Goal: Task Accomplishment & Management: Complete application form

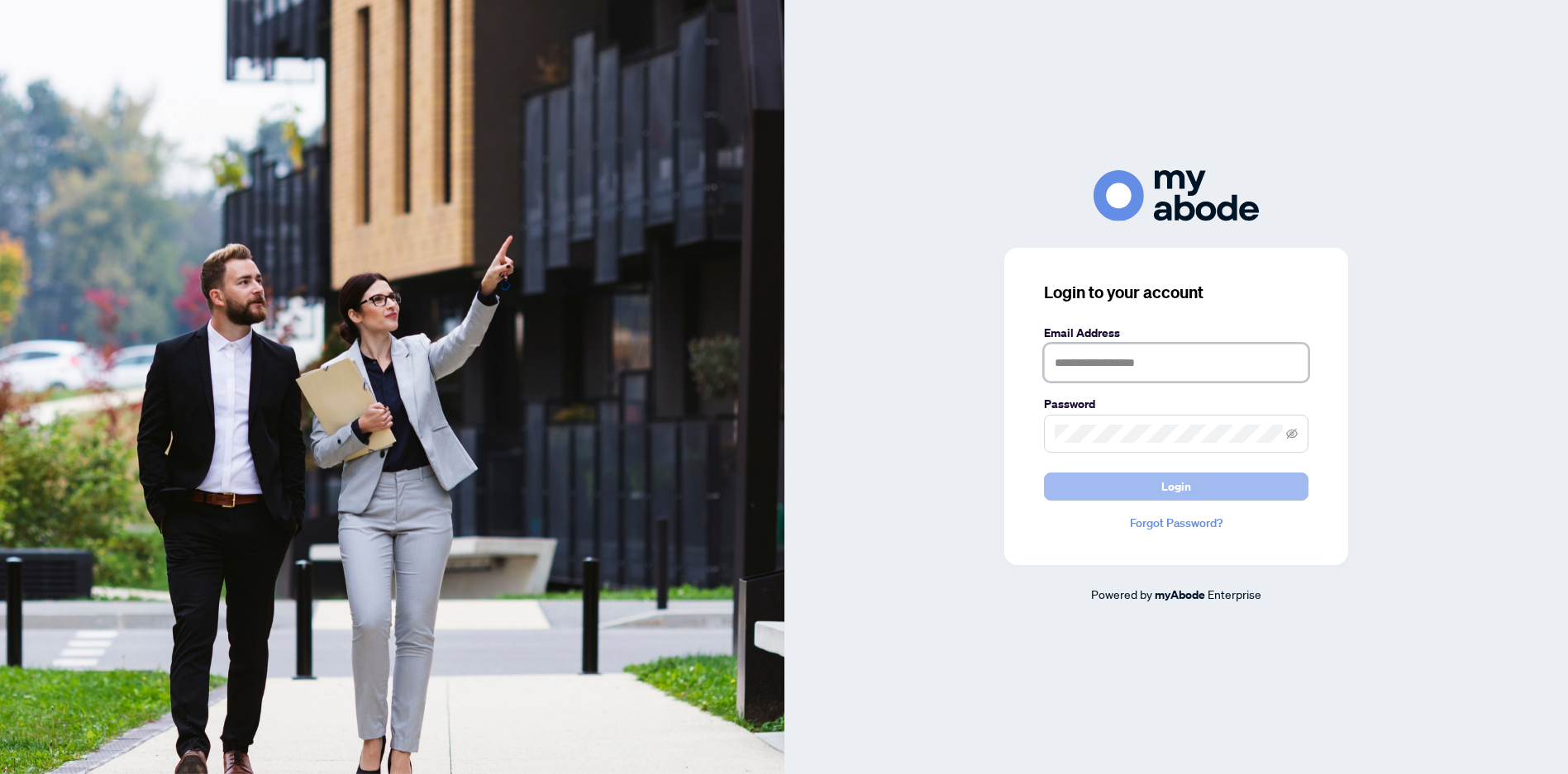
type input "**********"
click at [1222, 496] on button "Login" at bounding box center [1176, 486] width 265 height 28
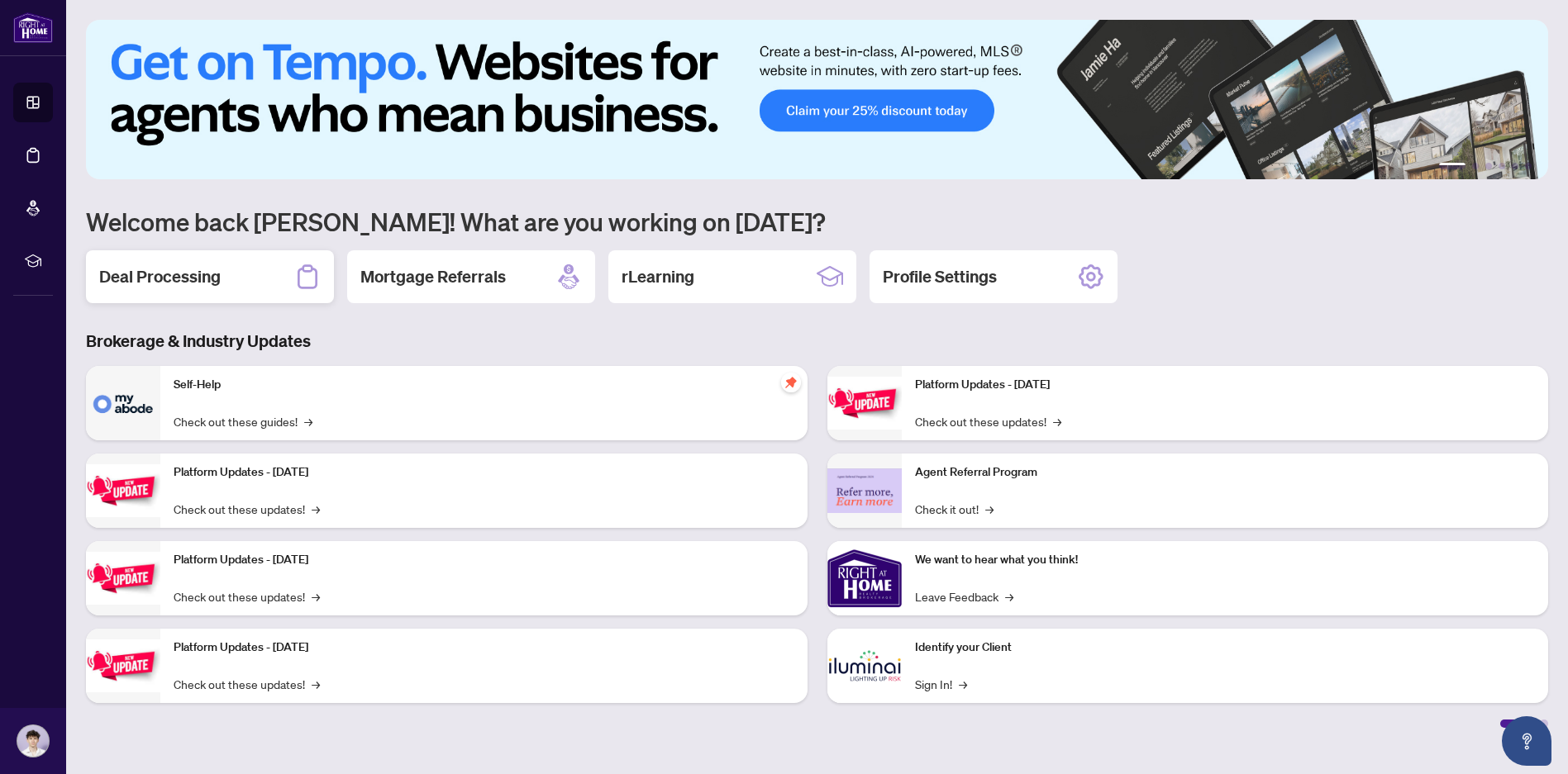
click at [231, 296] on div "Deal Processing" at bounding box center [210, 277] width 248 height 53
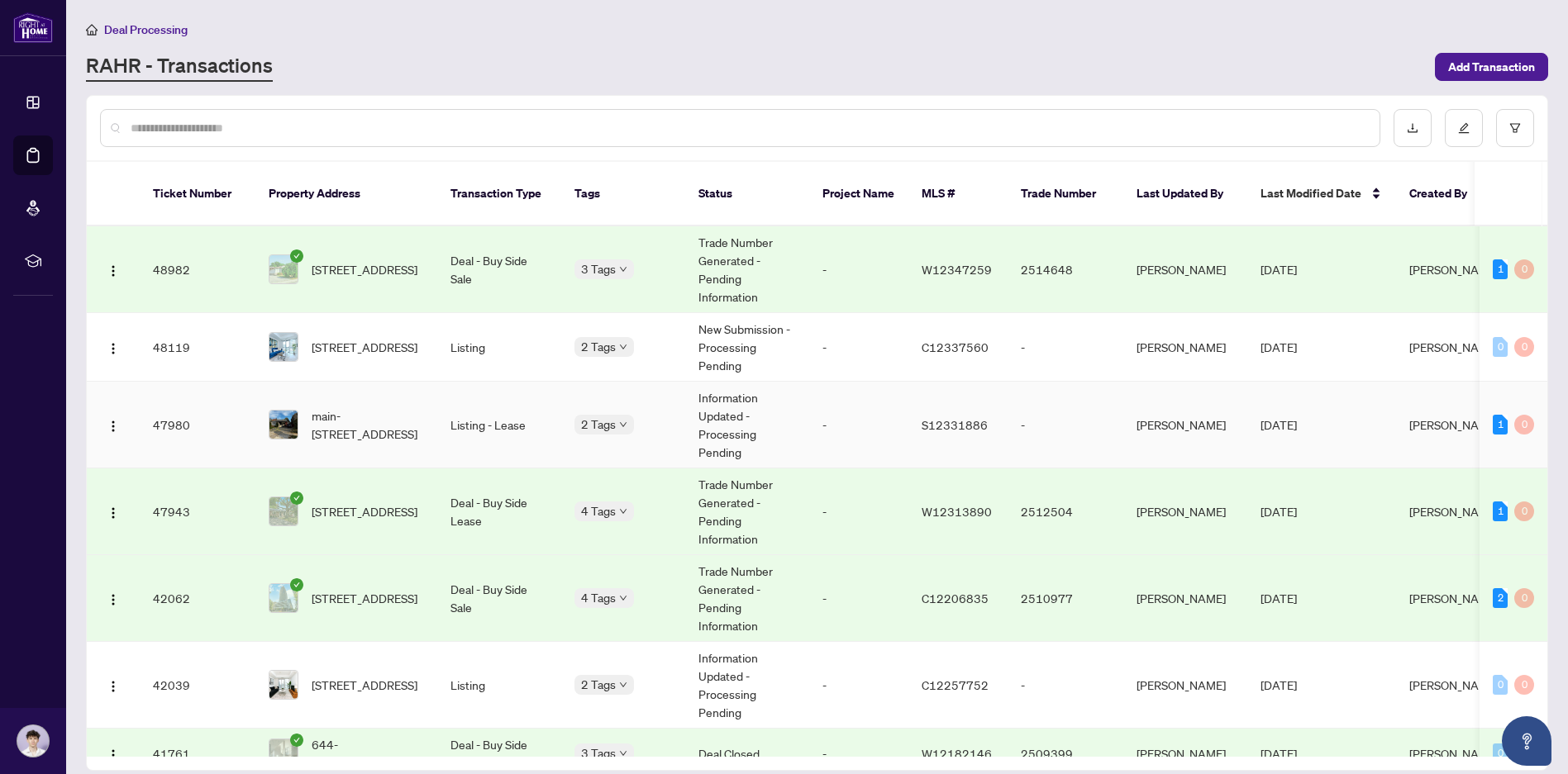
click at [353, 407] on span "main-[STREET_ADDRESS]" at bounding box center [368, 425] width 112 height 36
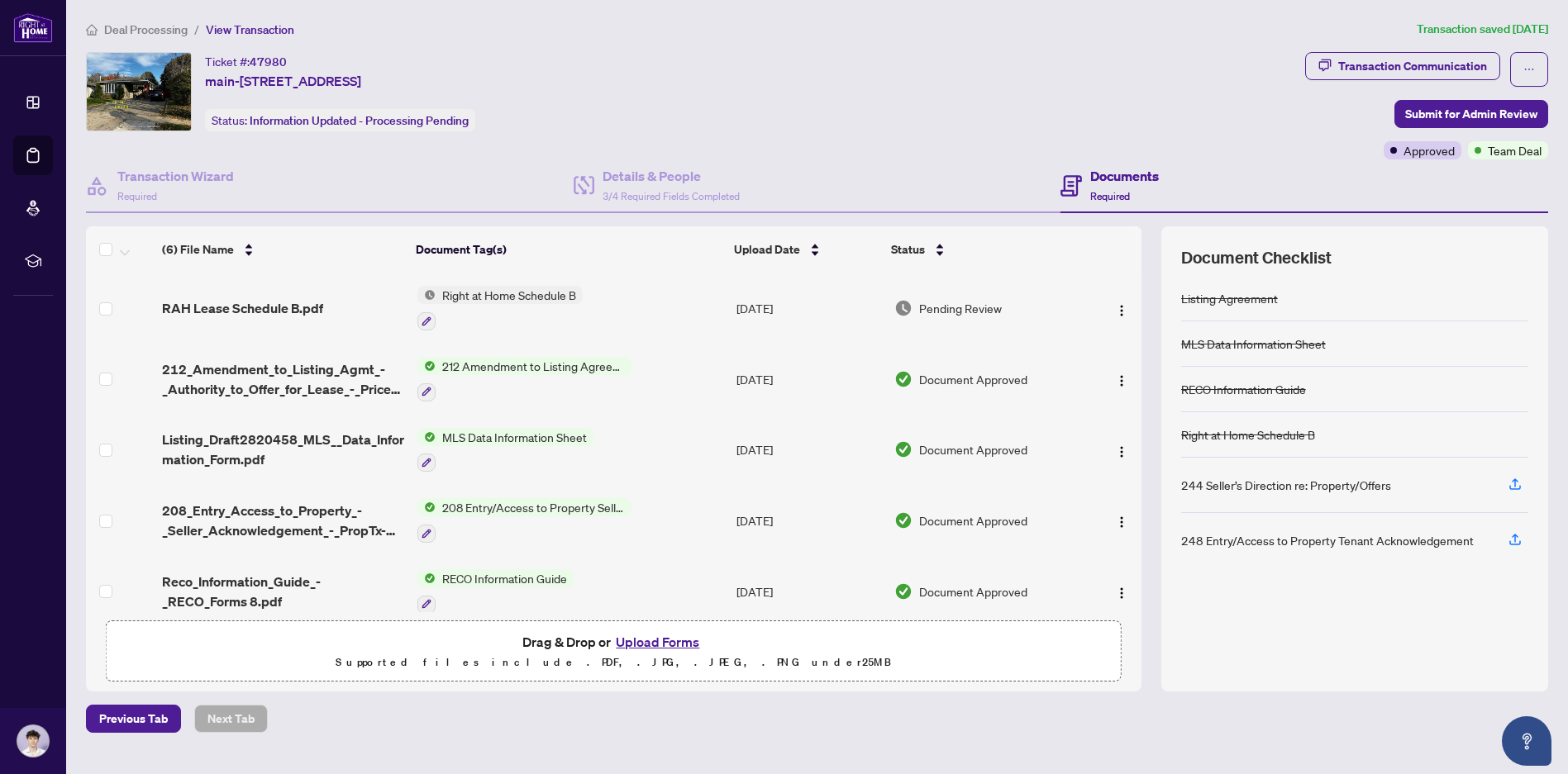
click at [642, 643] on button "Upload Forms" at bounding box center [657, 642] width 93 height 22
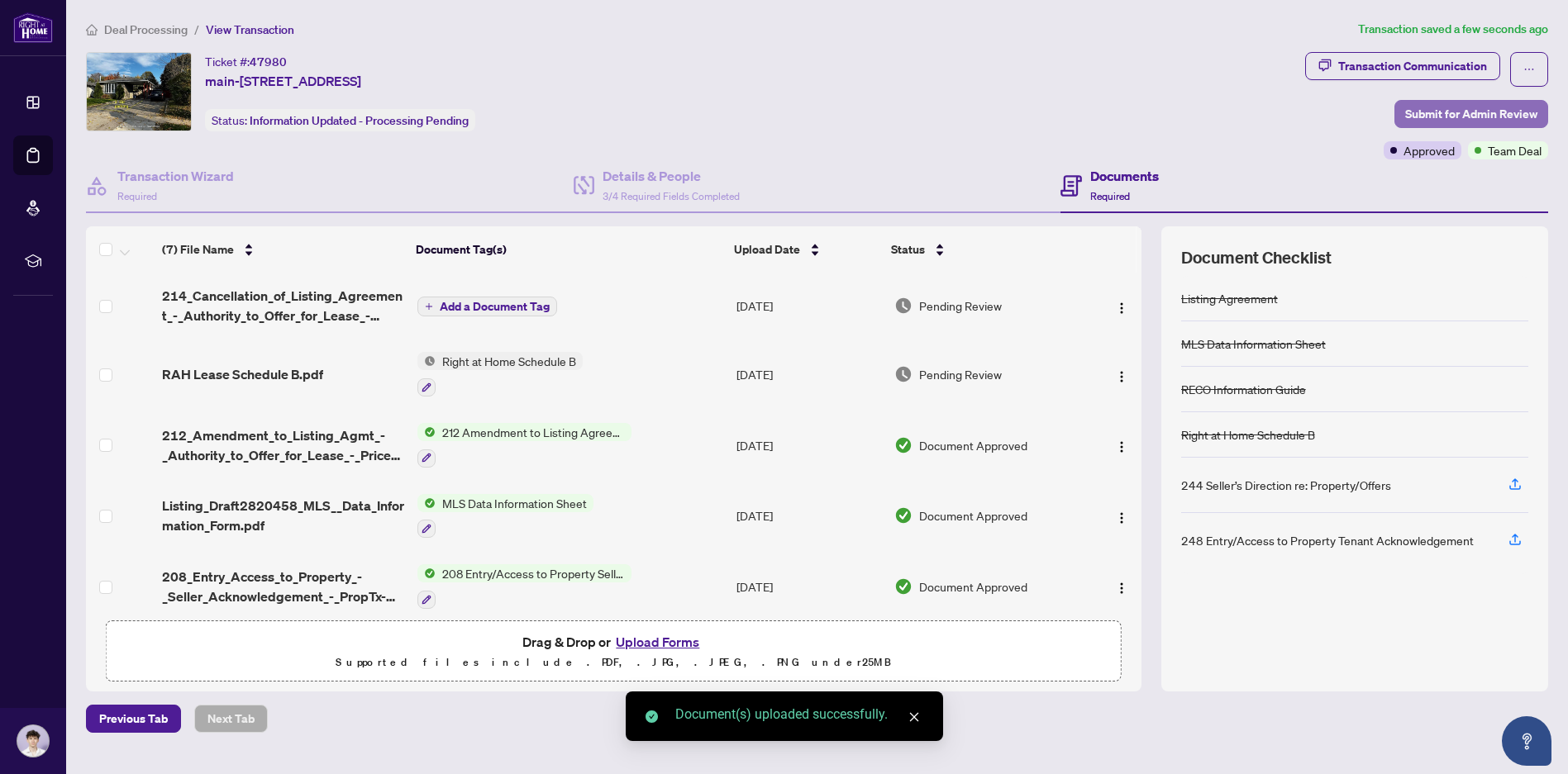
click at [1469, 115] on span "Submit for Admin Review" at bounding box center [1471, 114] width 132 height 27
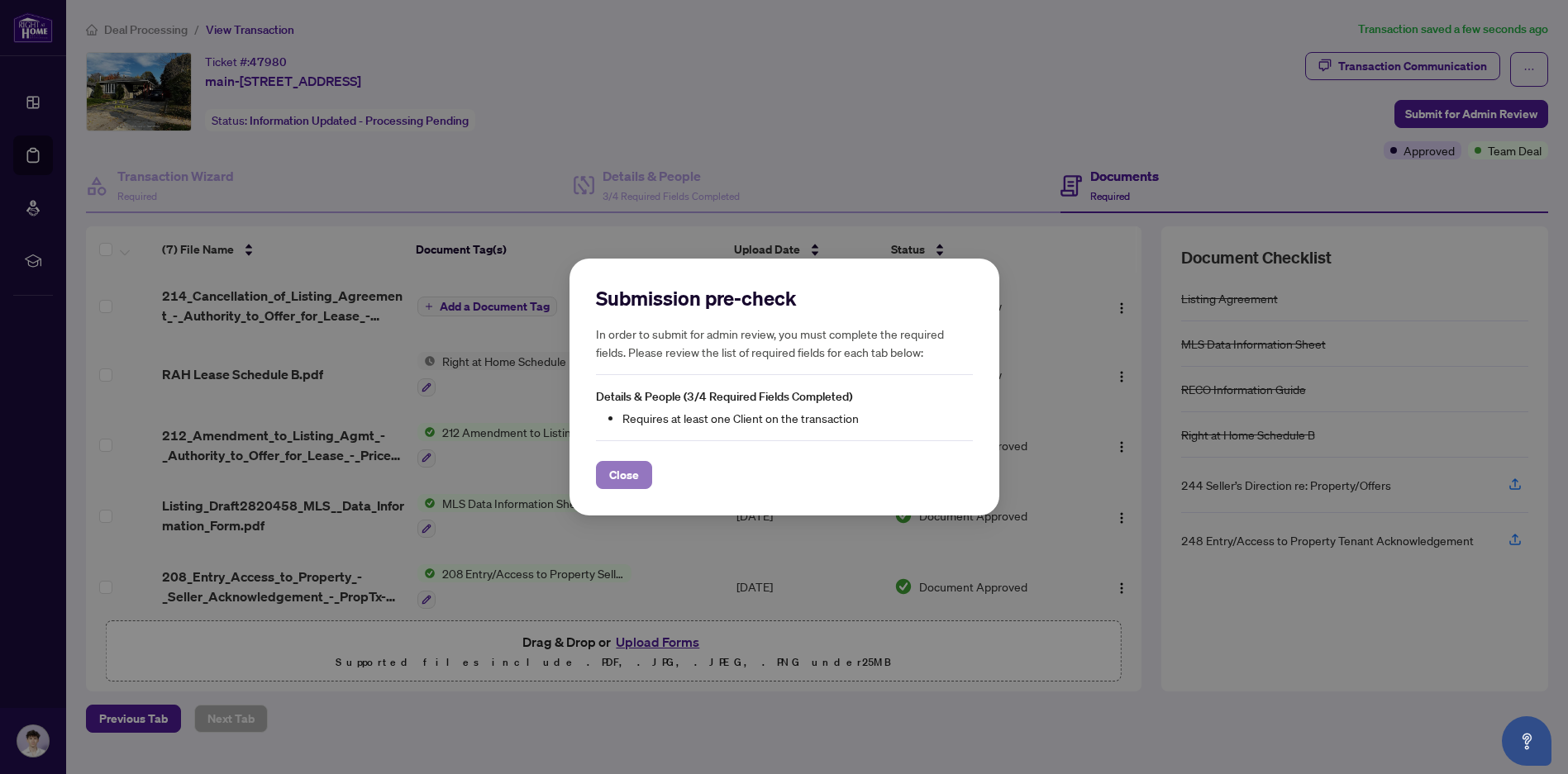
click at [621, 480] on span "Close" at bounding box center [623, 475] width 30 height 27
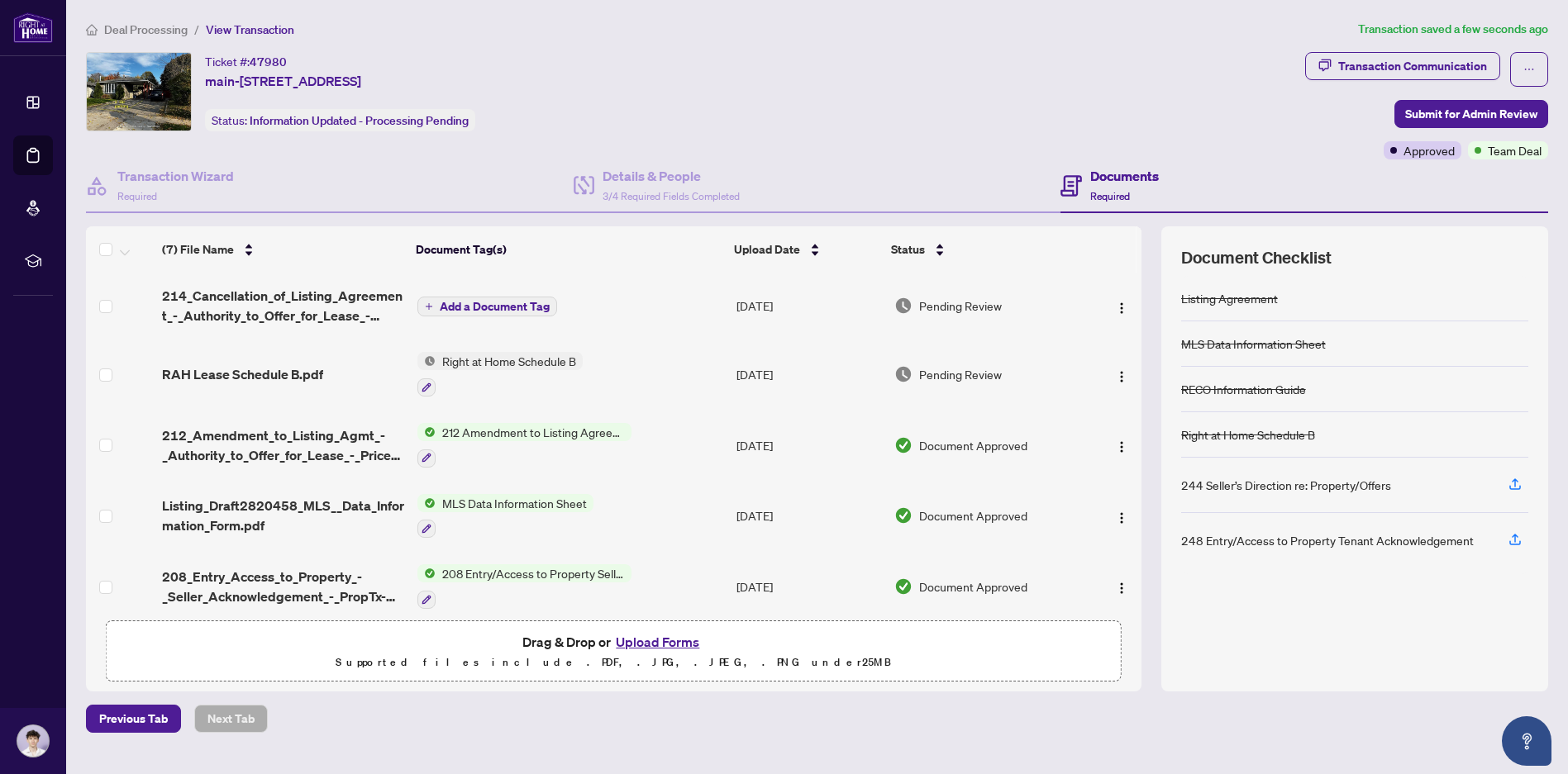
click at [520, 313] on button "Add a Document Tag" at bounding box center [487, 306] width 140 height 20
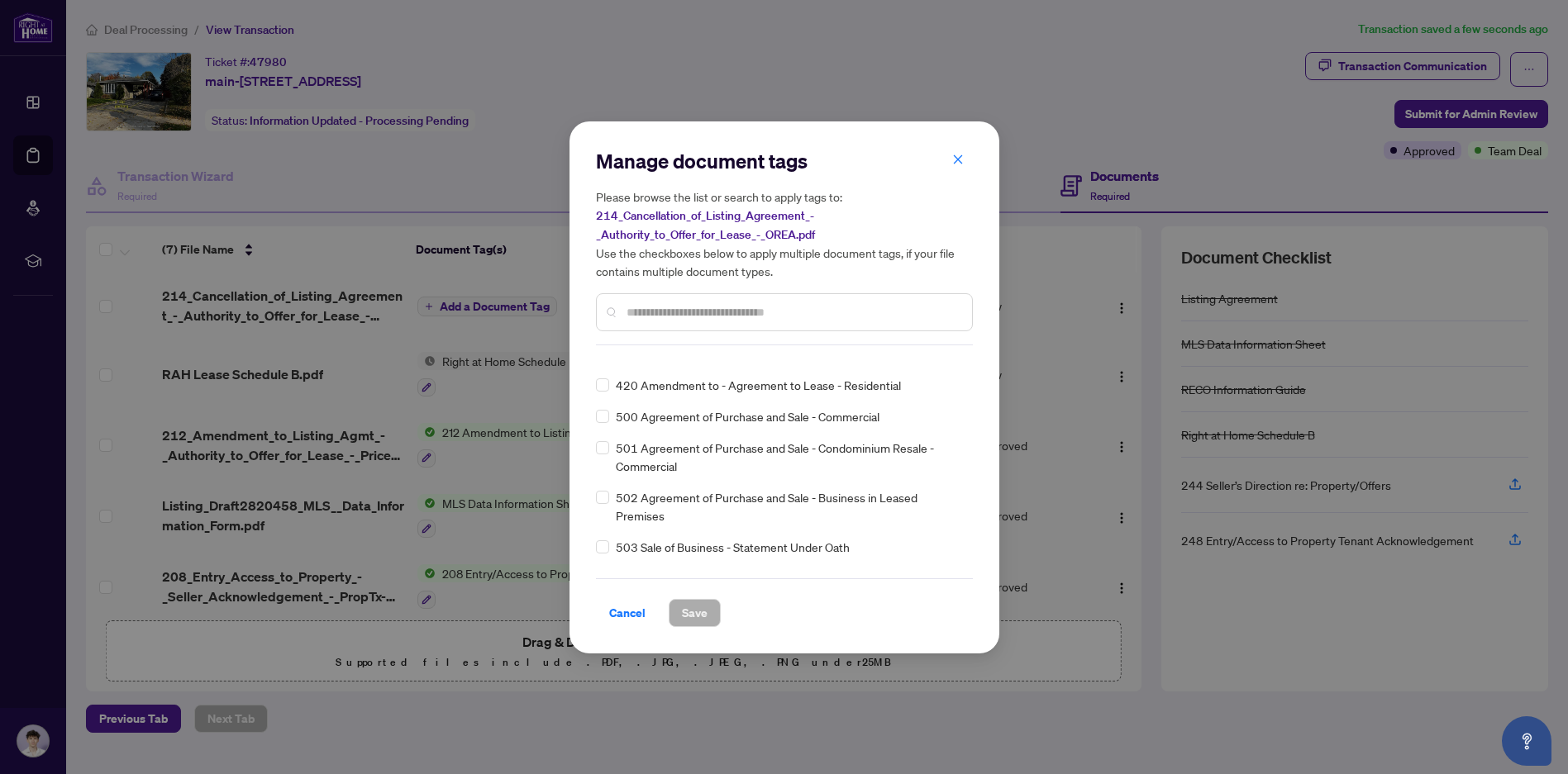
scroll to position [8176, 0]
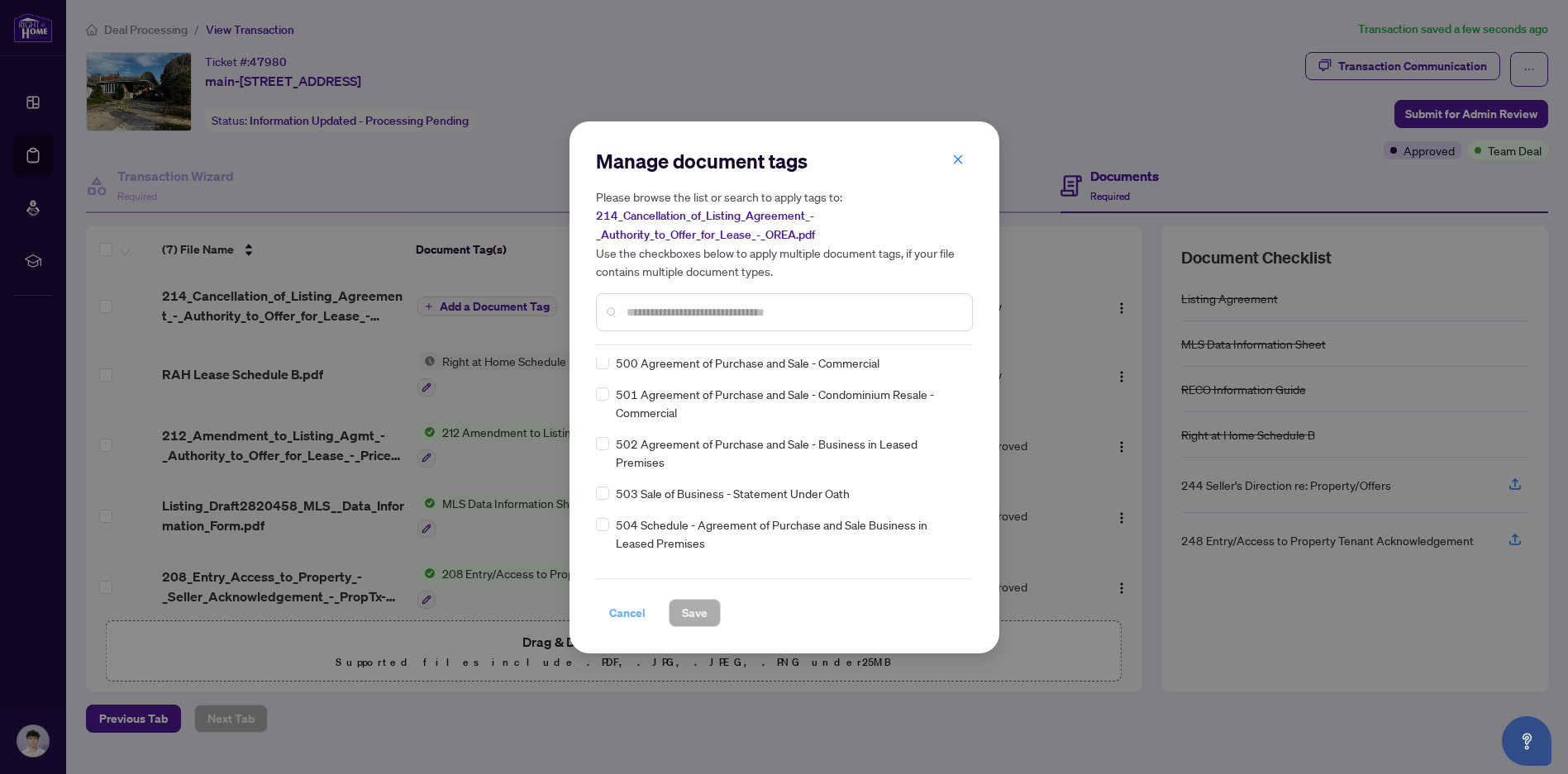
click at [621, 610] on span "Cancel" at bounding box center [627, 613] width 36 height 27
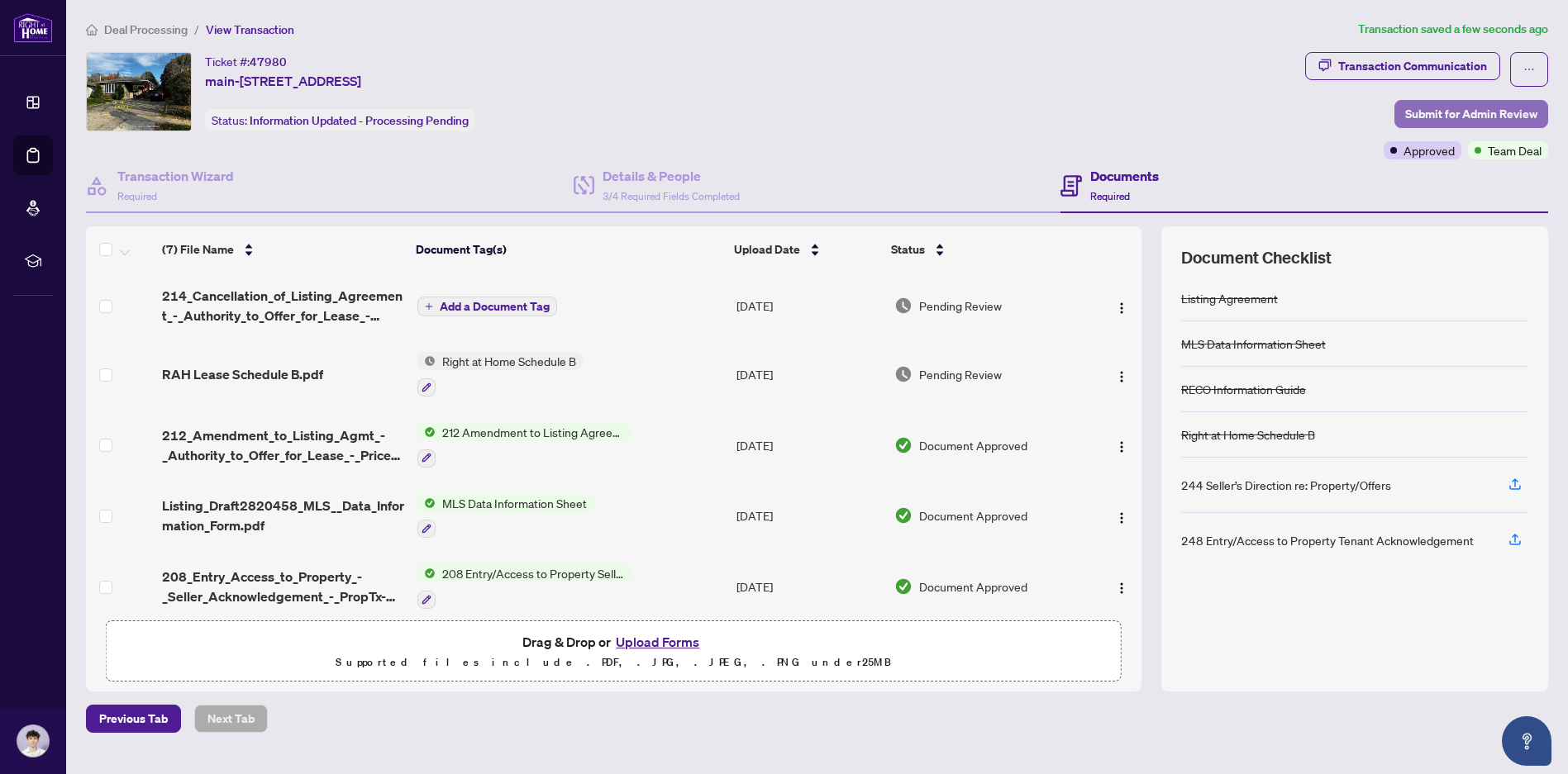
click at [1483, 112] on span "Submit for Admin Review" at bounding box center [1471, 114] width 132 height 27
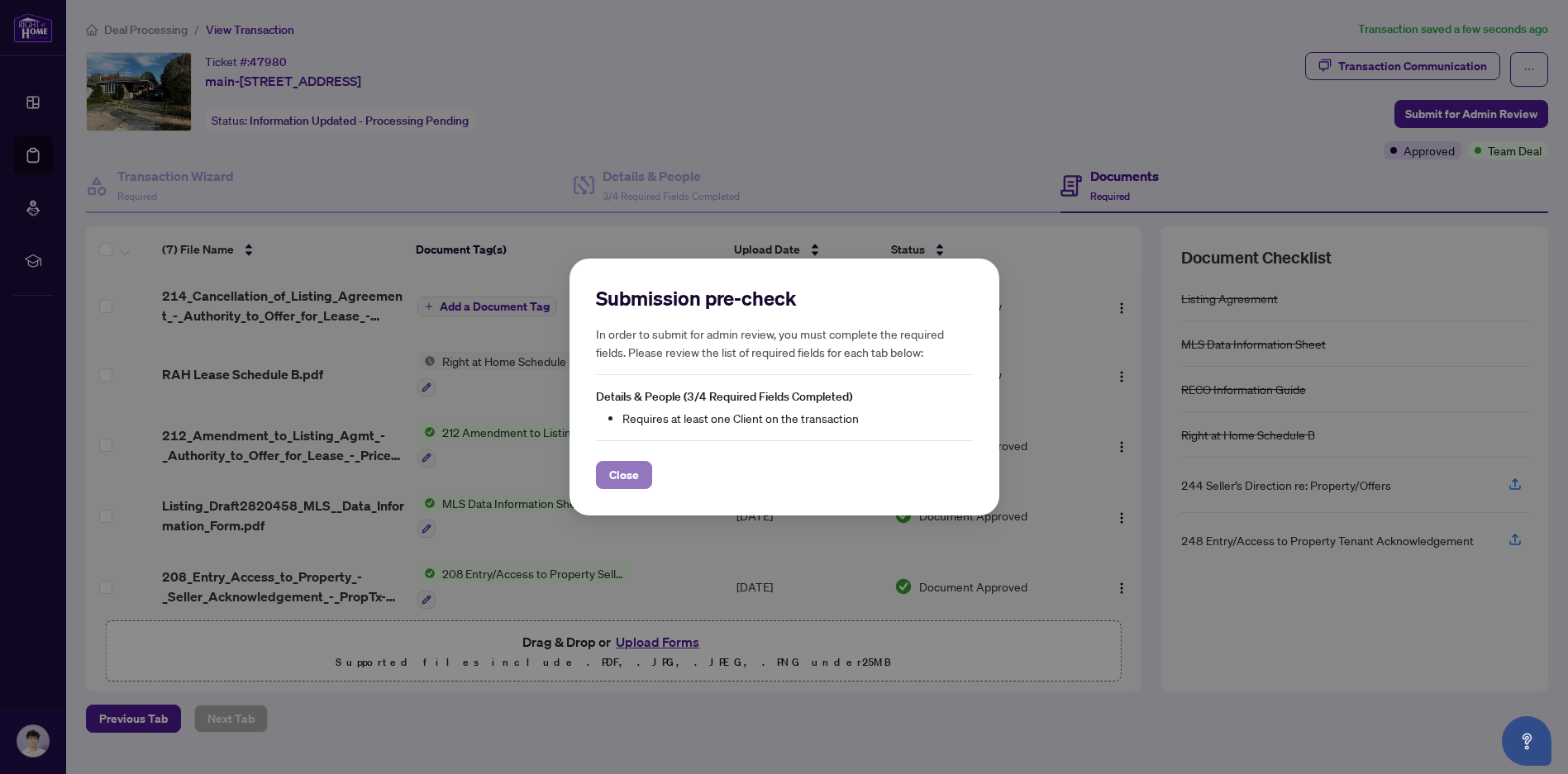
click at [624, 472] on span "Close" at bounding box center [623, 475] width 30 height 27
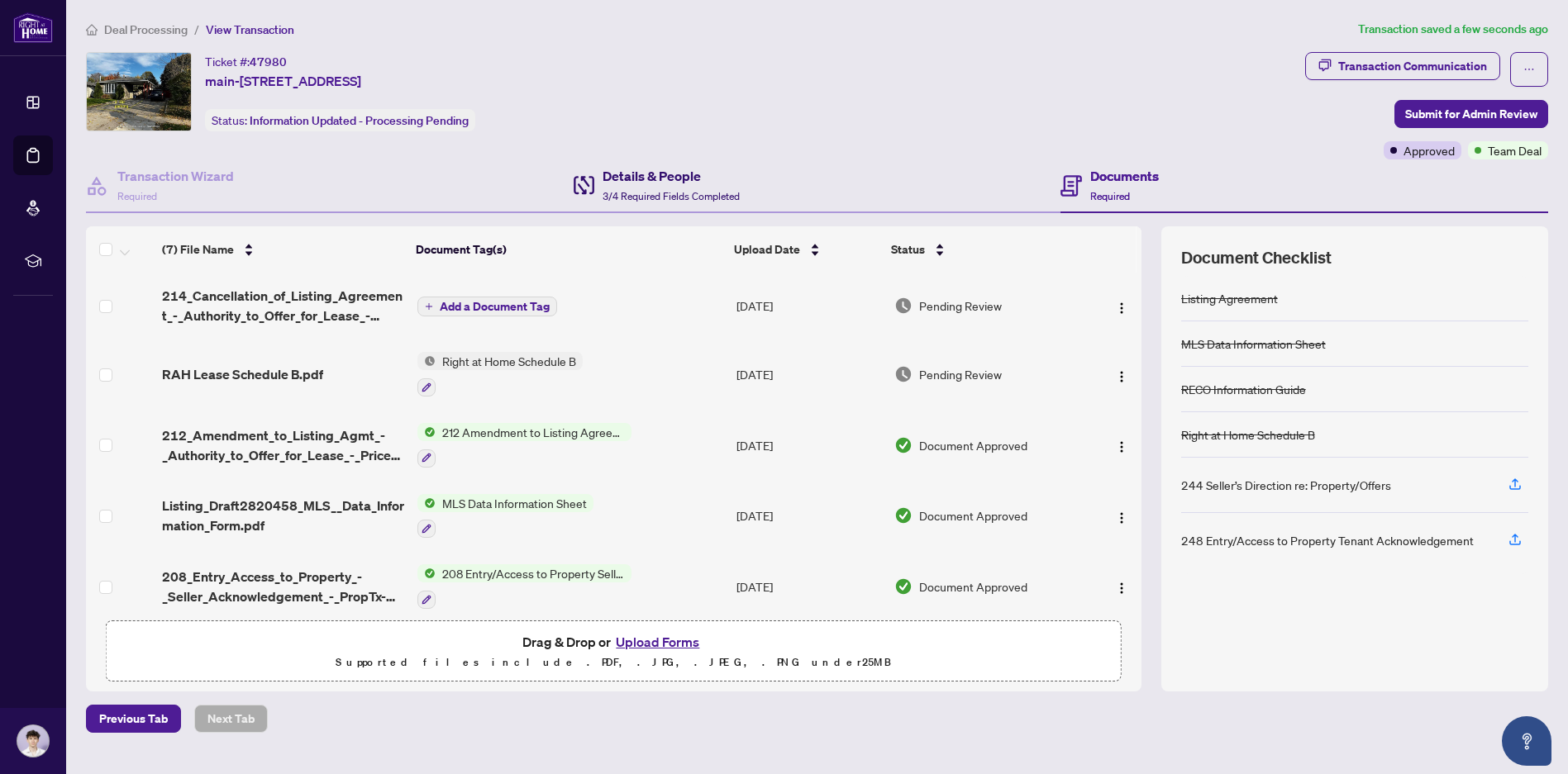
click at [652, 186] on div "Details & People 3/4 Required Fields Completed" at bounding box center [671, 185] width 137 height 39
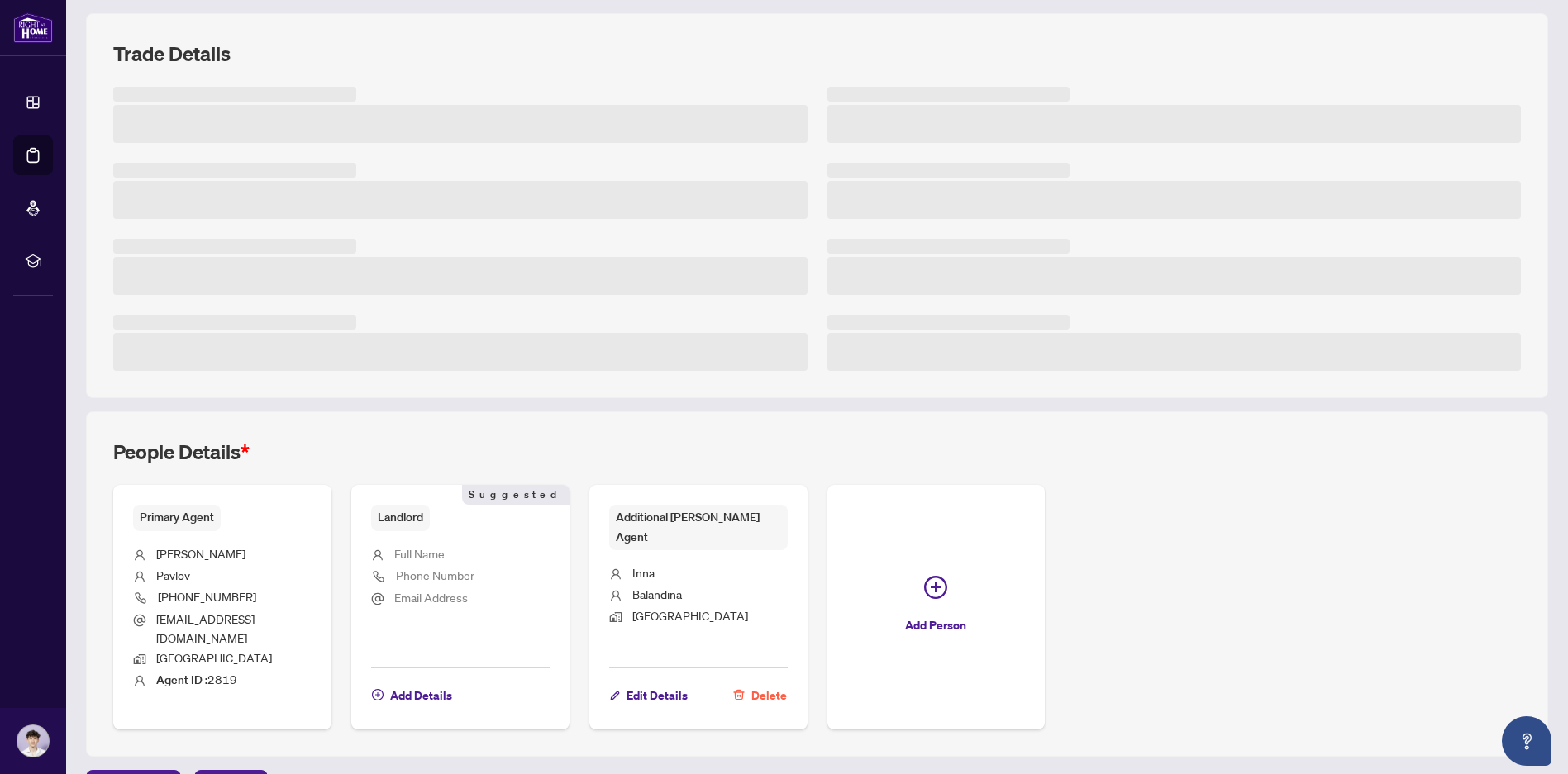
scroll to position [239, 0]
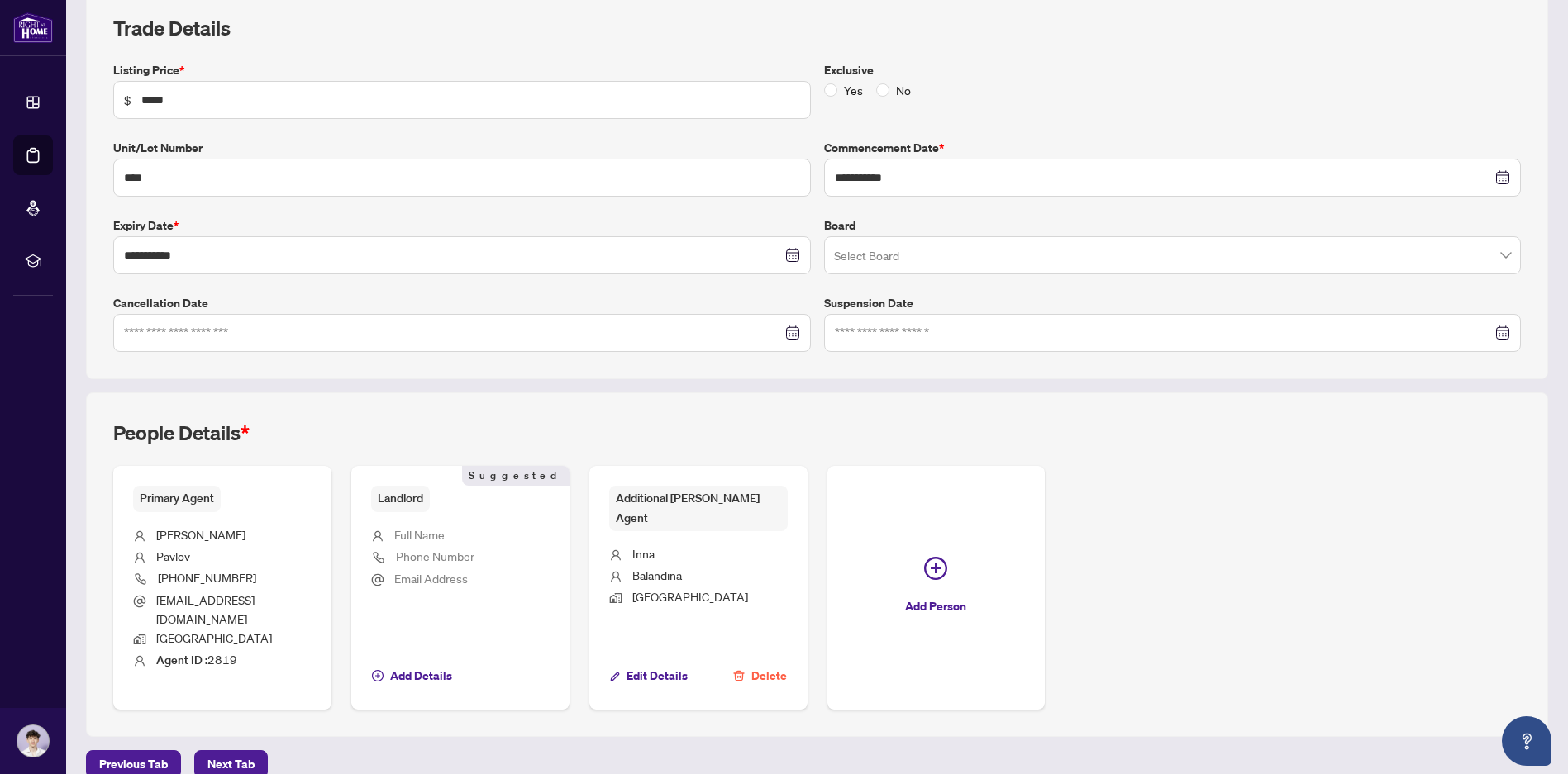
drag, startPoint x: 432, startPoint y: 557, endPoint x: 427, endPoint y: 546, distance: 12.1
click at [432, 557] on span "Phone Number" at bounding box center [435, 556] width 78 height 15
click at [420, 530] on span "Full Name" at bounding box center [419, 534] width 50 height 15
click at [402, 663] on span "Add Details" at bounding box center [420, 676] width 62 height 27
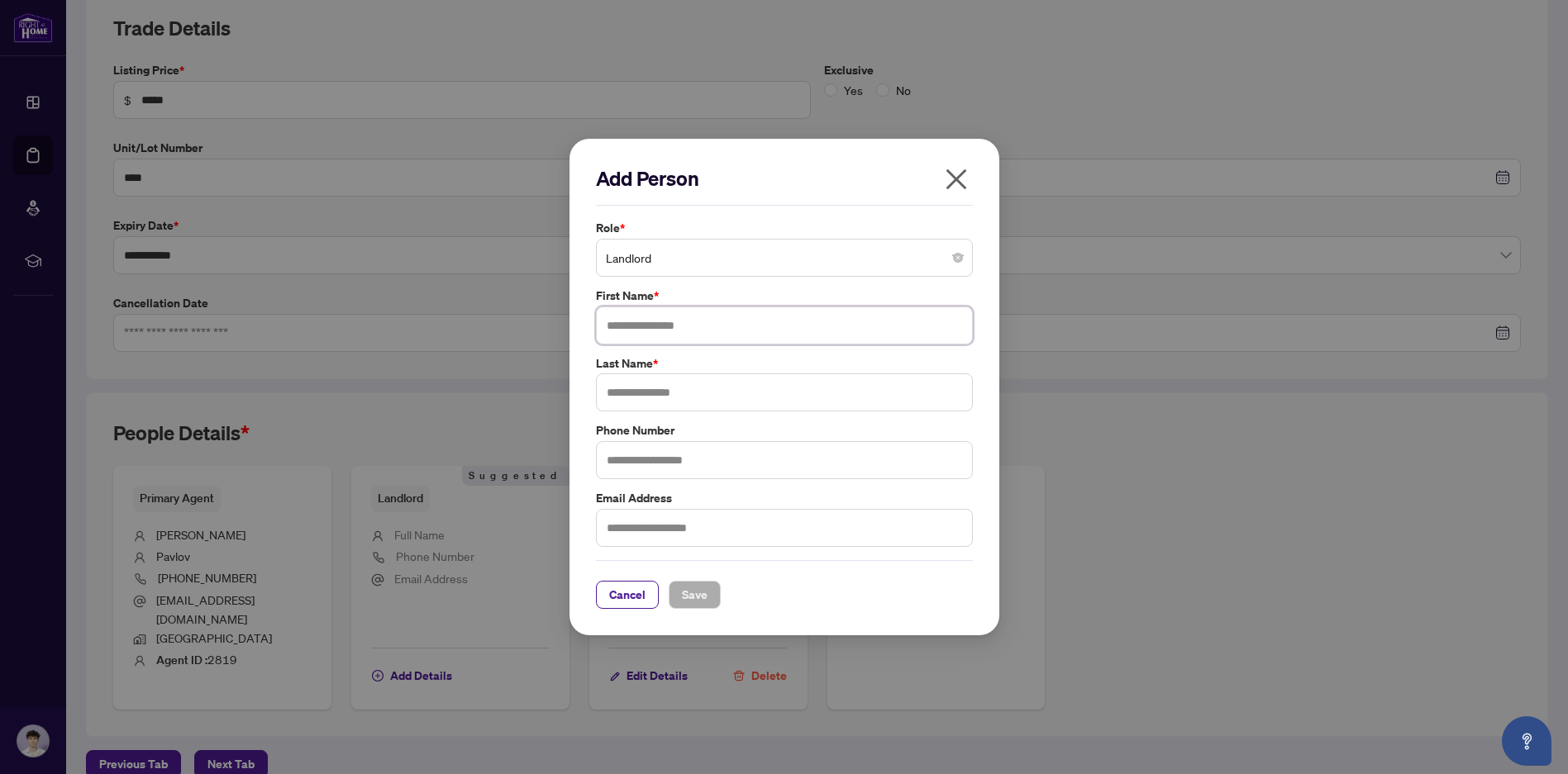
click at [665, 332] on input "text" at bounding box center [784, 326] width 377 height 38
type input "*********"
click at [657, 400] on input "text" at bounding box center [784, 392] width 377 height 38
type input "******"
click at [698, 588] on span "Save" at bounding box center [694, 595] width 26 height 27
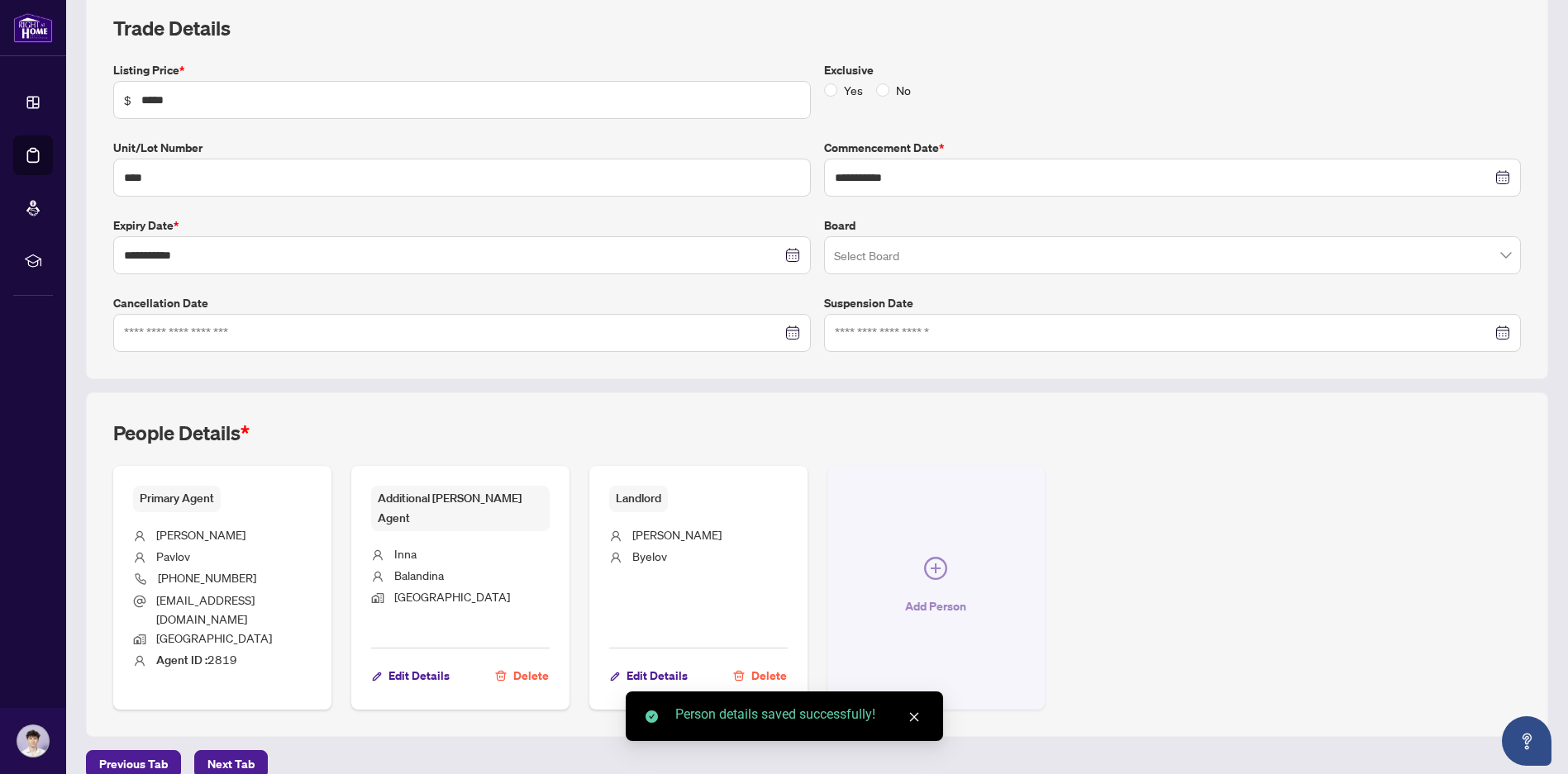
click at [924, 576] on span "button" at bounding box center [935, 571] width 23 height 30
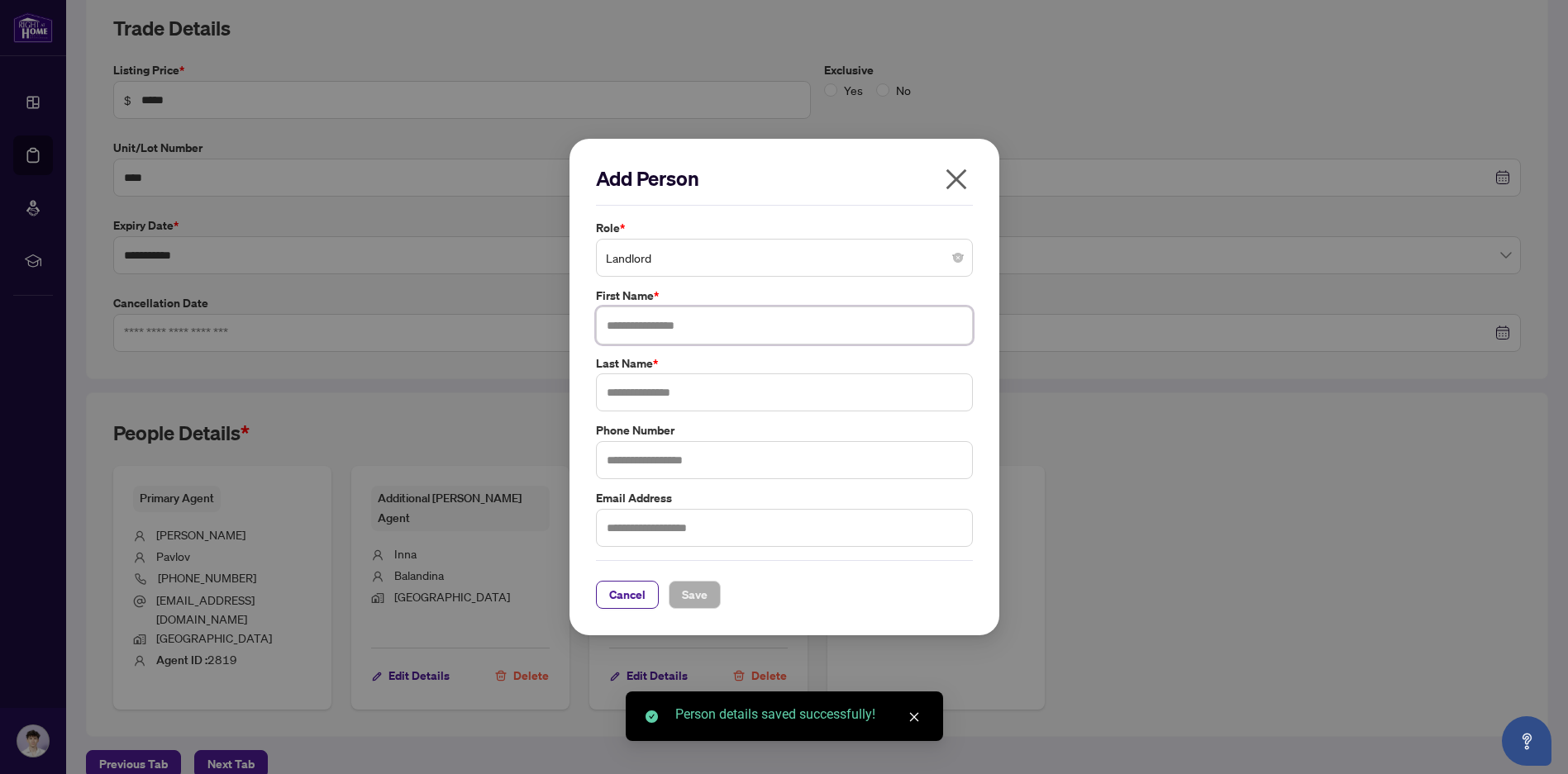
click at [685, 326] on input "text" at bounding box center [784, 326] width 377 height 38
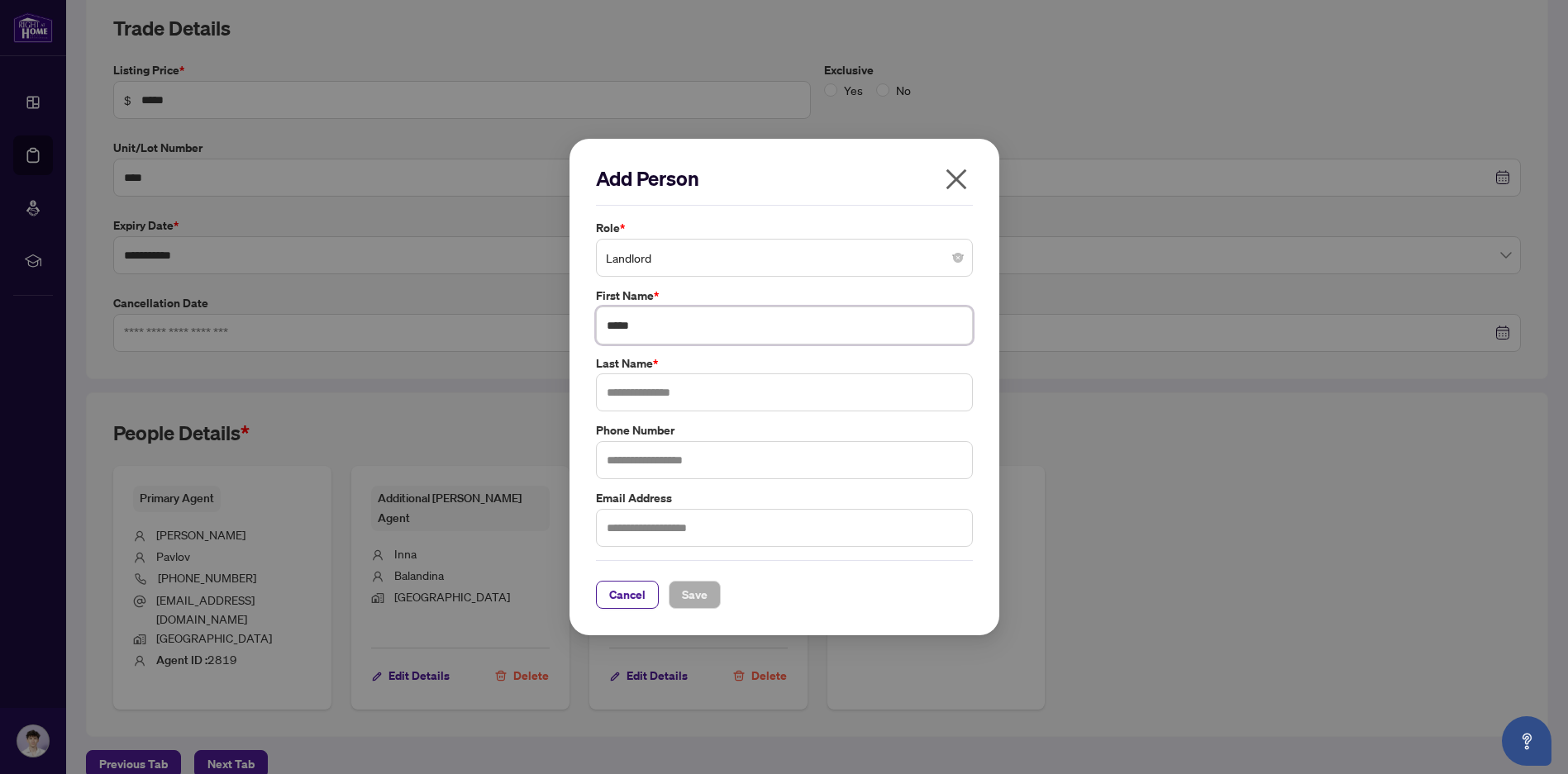
type input "*****"
click at [683, 395] on input "text" at bounding box center [784, 392] width 377 height 38
type input "*********"
click at [699, 596] on span "Save" at bounding box center [694, 595] width 26 height 27
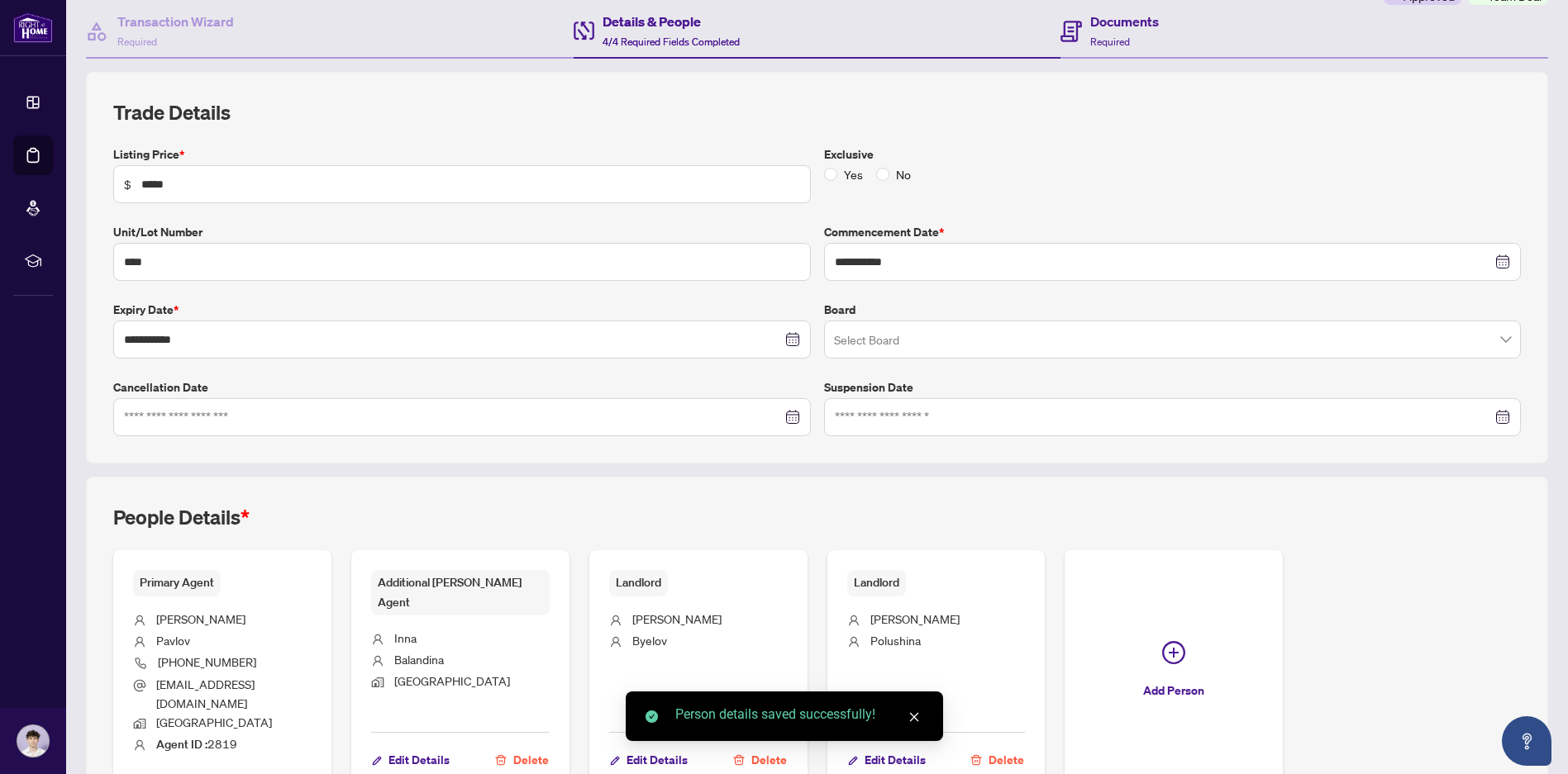
scroll to position [0, 0]
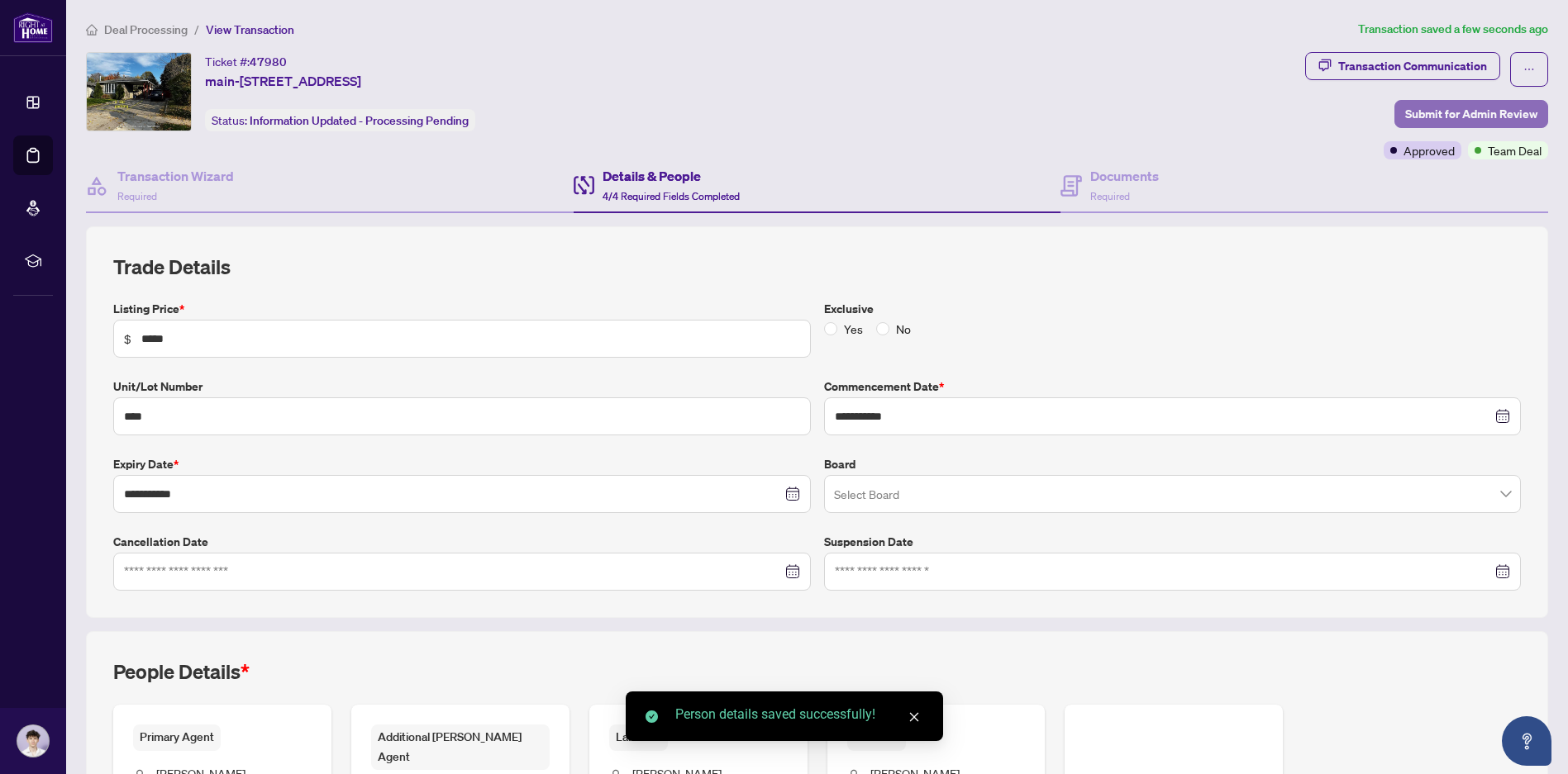
click at [1406, 110] on span "Submit for Admin Review" at bounding box center [1471, 114] width 132 height 27
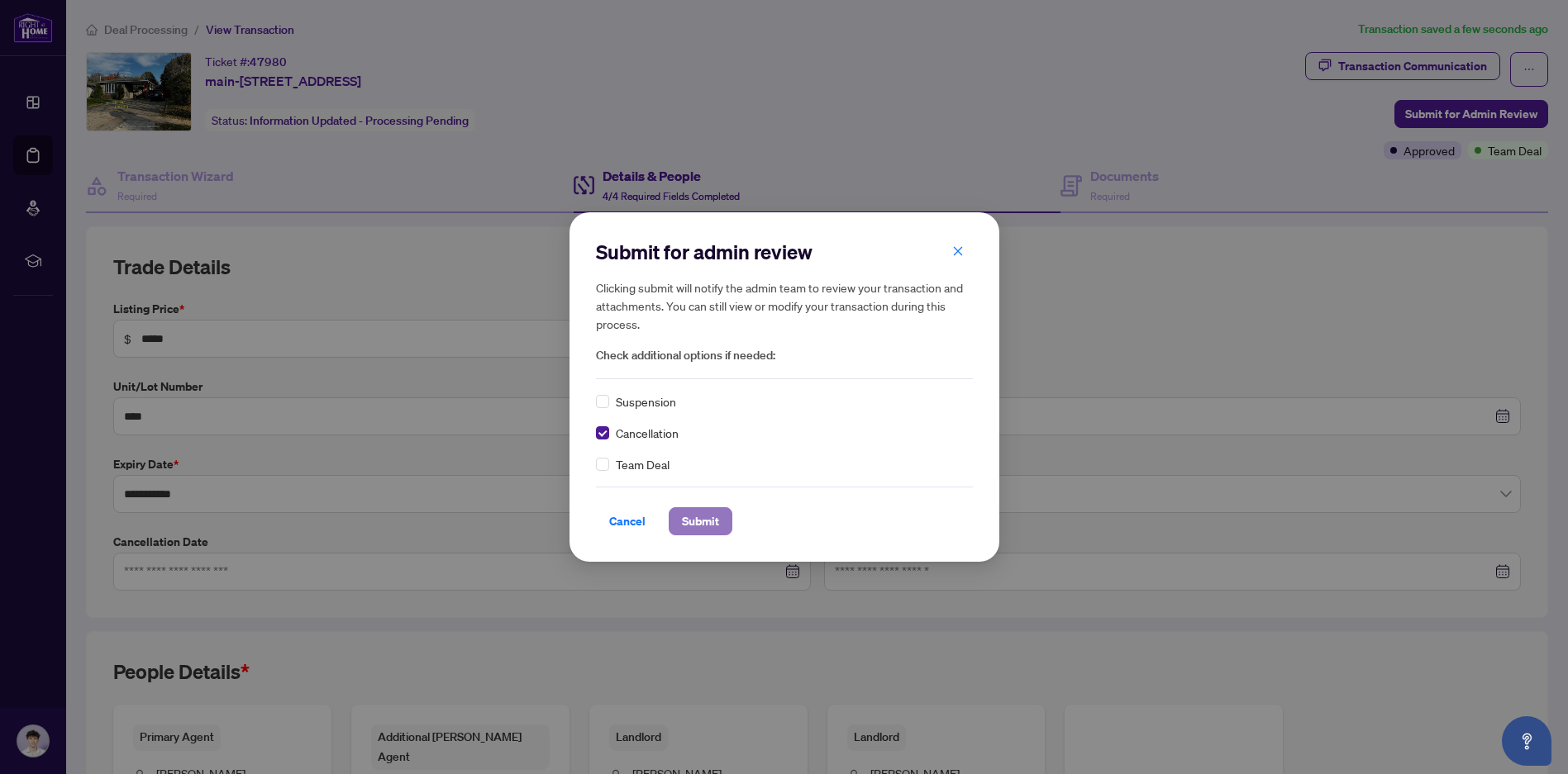
click at [701, 522] on span "Submit" at bounding box center [700, 521] width 37 height 27
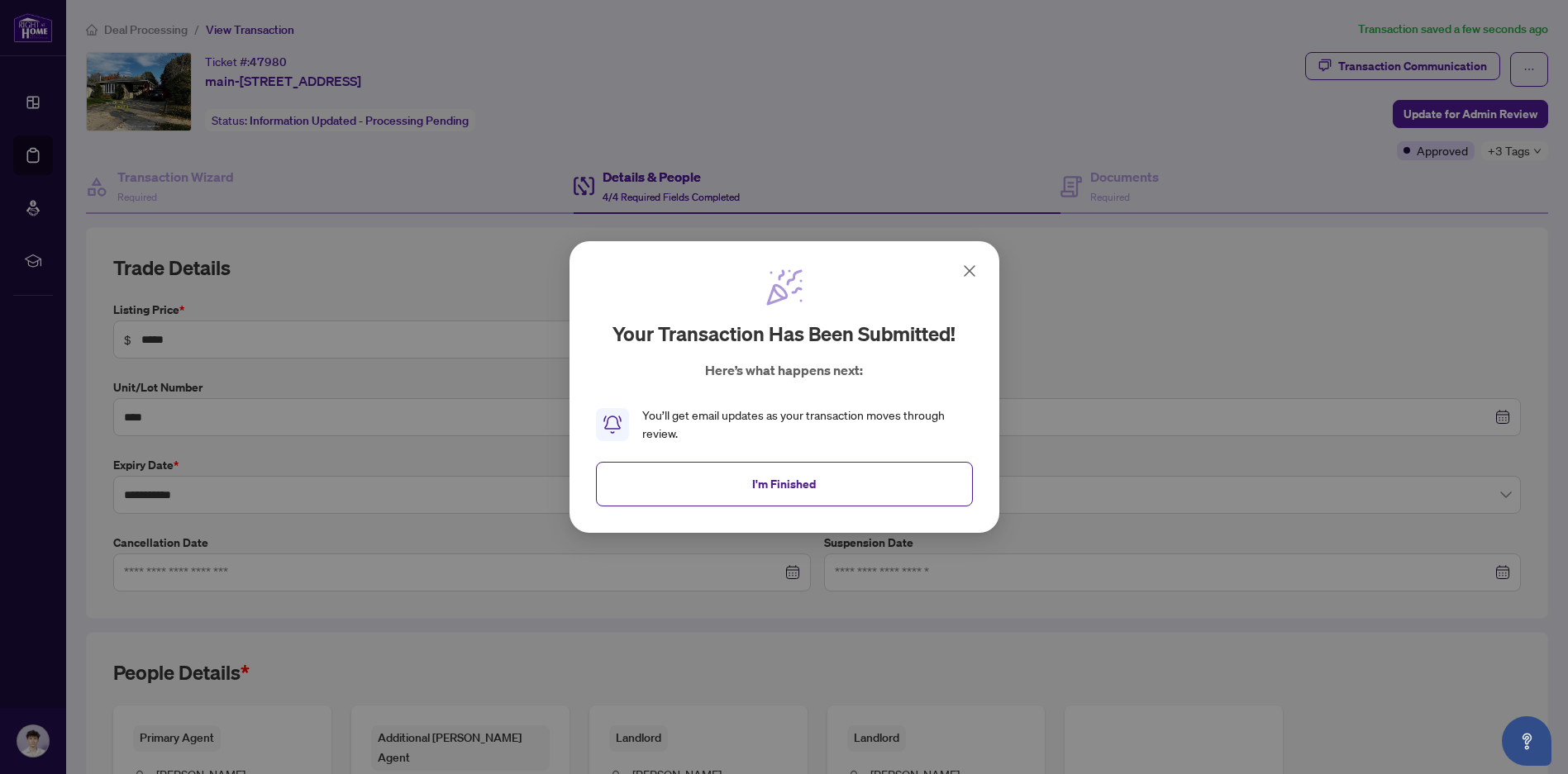
click at [969, 277] on icon at bounding box center [969, 270] width 20 height 20
